Goal: Find specific page/section: Find specific page/section

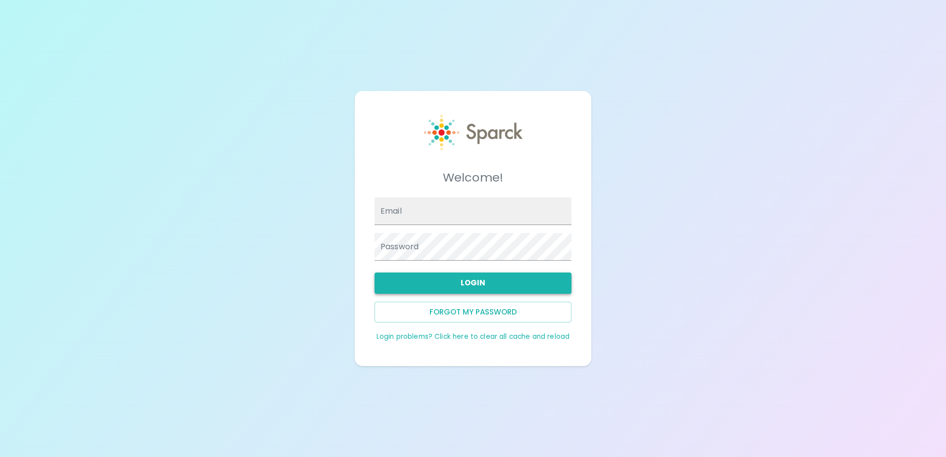
type input "[EMAIL_ADDRESS][DOMAIN_NAME]"
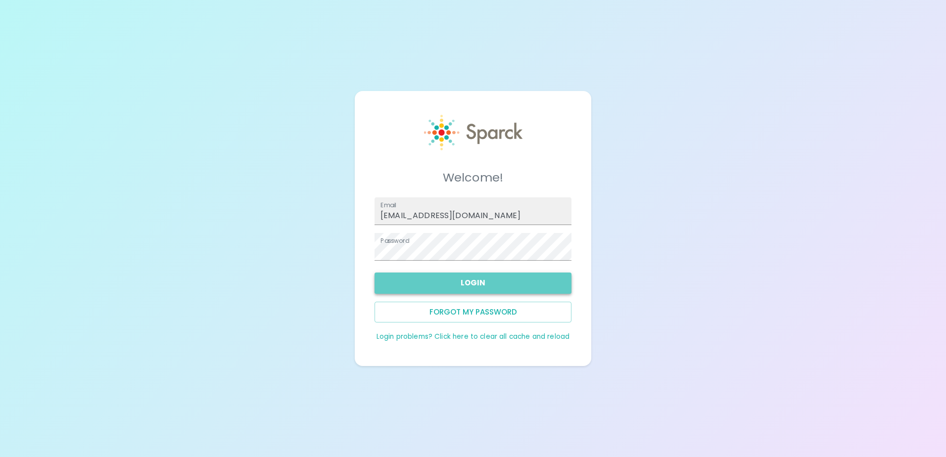
click at [514, 287] on button "Login" at bounding box center [473, 283] width 197 height 21
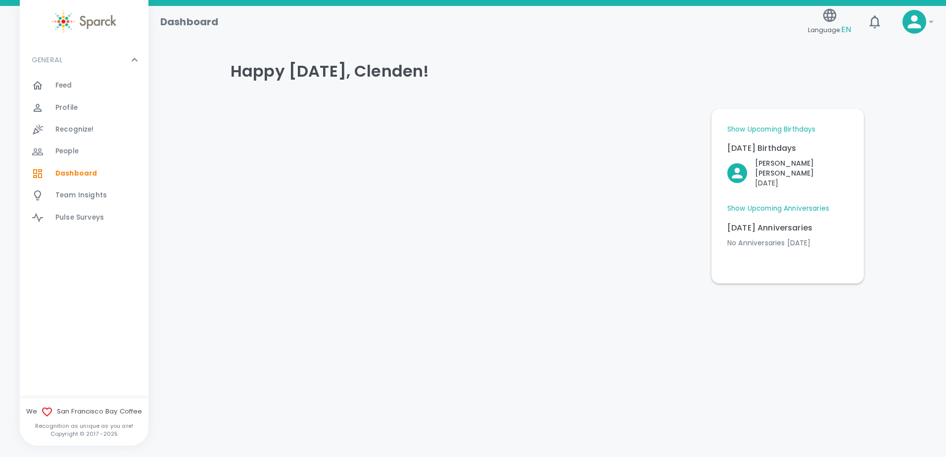
click at [800, 204] on link "Show Upcoming Anniversaries" at bounding box center [778, 209] width 102 height 10
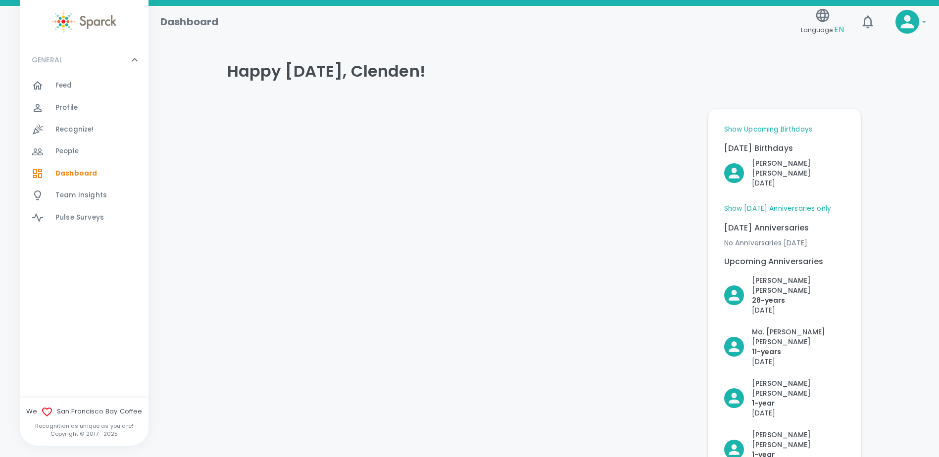
click at [790, 127] on link "Show Upcoming Birthdays" at bounding box center [768, 130] width 88 height 10
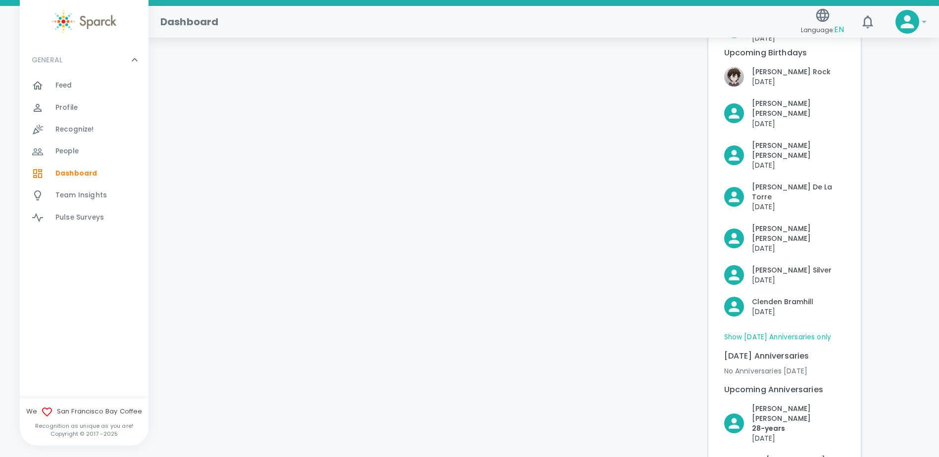
scroll to position [148, 0]
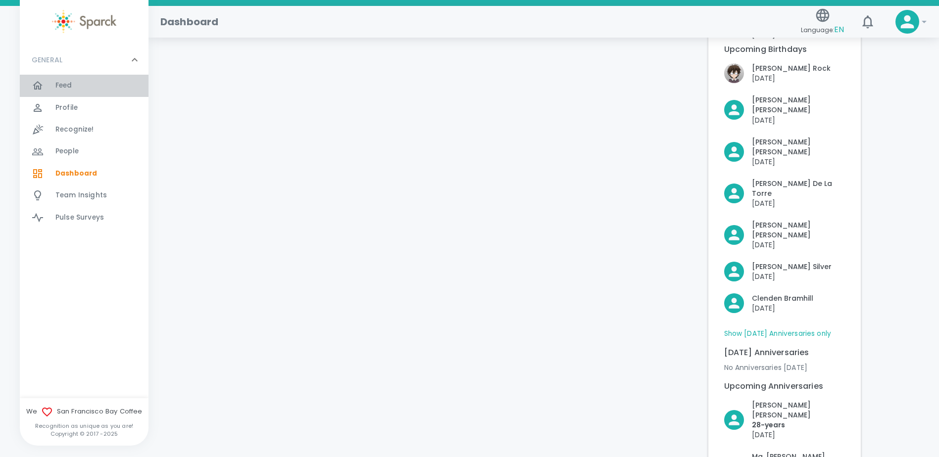
click at [70, 86] on span "Feed" at bounding box center [63, 86] width 17 height 10
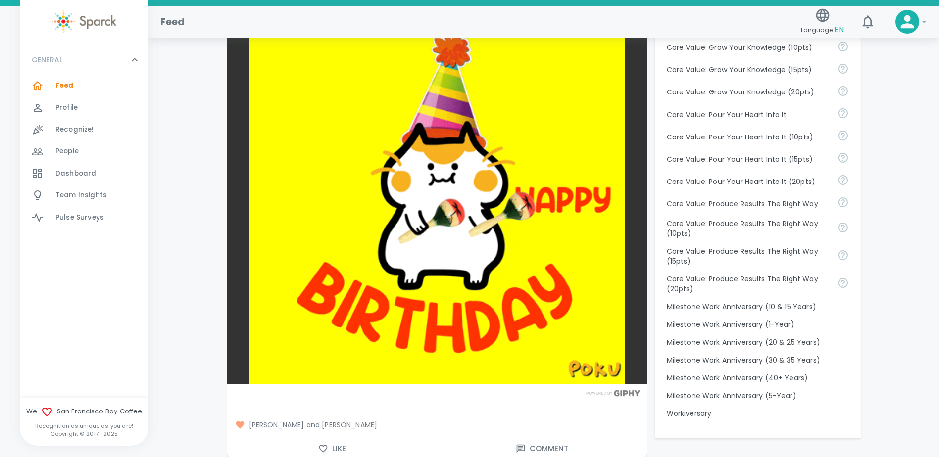
scroll to position [1089, 0]
